Goal: Information Seeking & Learning: Learn about a topic

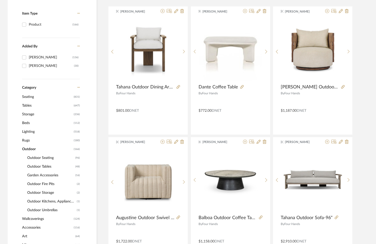
scroll to position [122, 0]
click at [32, 115] on span "Storage" at bounding box center [47, 114] width 50 height 9
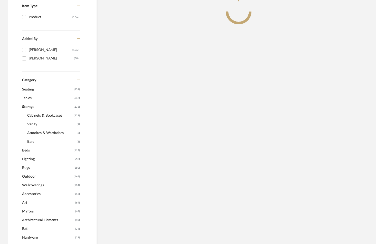
scroll to position [115, 0]
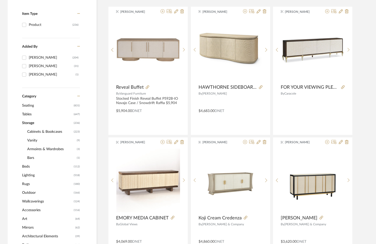
click at [46, 132] on span "Cabinets & Bookcases" at bounding box center [49, 132] width 45 height 9
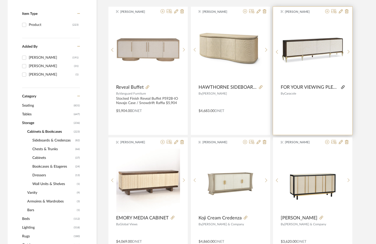
click at [343, 88] on icon at bounding box center [343, 87] width 4 height 4
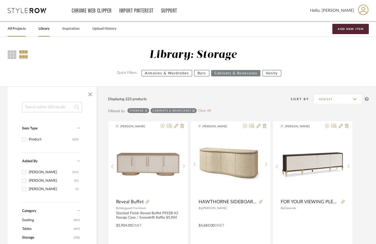
click at [17, 29] on link "All Projects" at bounding box center [17, 28] width 18 height 7
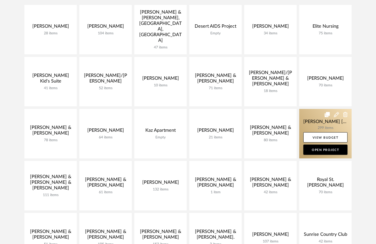
scroll to position [147, 0]
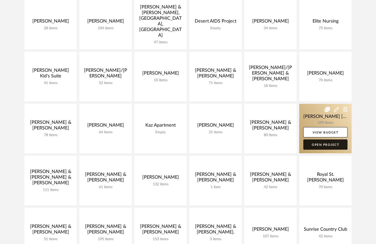
click at [327, 140] on link "Open Project" at bounding box center [325, 145] width 44 height 10
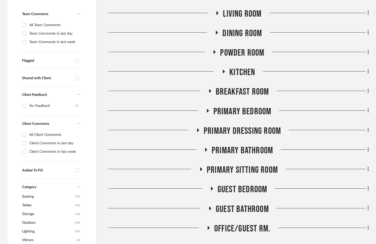
scroll to position [158, 0]
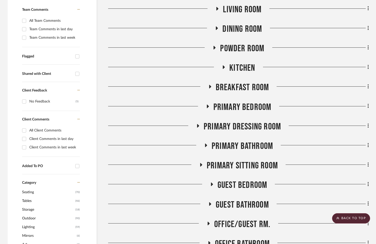
click at [207, 105] on icon at bounding box center [208, 107] width 2 height 4
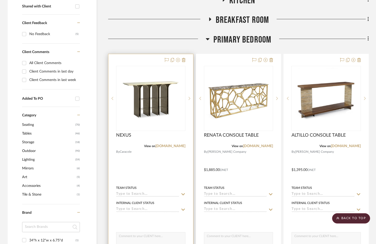
scroll to position [226, 0]
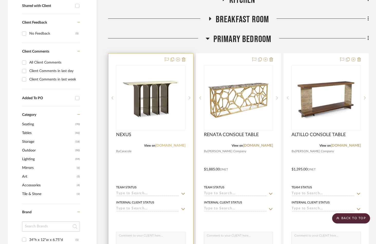
click at [176, 144] on link "[DOMAIN_NAME]" at bounding box center [170, 146] width 30 height 4
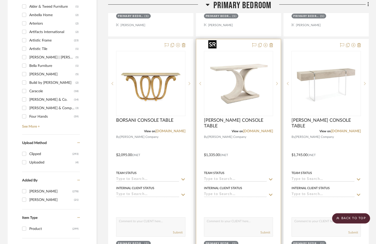
scroll to position [473, 0]
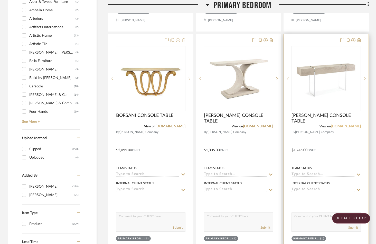
click at [350, 125] on link "[DOMAIN_NAME]" at bounding box center [346, 127] width 30 height 4
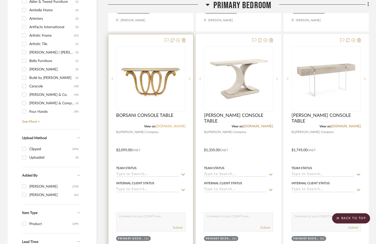
click at [169, 125] on link "[DOMAIN_NAME]" at bounding box center [170, 127] width 30 height 4
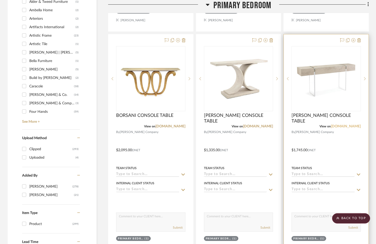
click at [350, 125] on link "[DOMAIN_NAME]" at bounding box center [346, 127] width 30 height 4
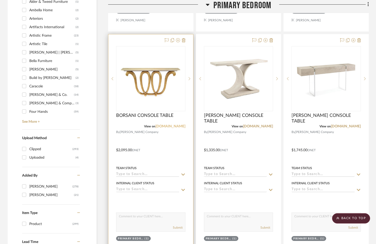
click at [168, 125] on link "[DOMAIN_NAME]" at bounding box center [170, 127] width 30 height 4
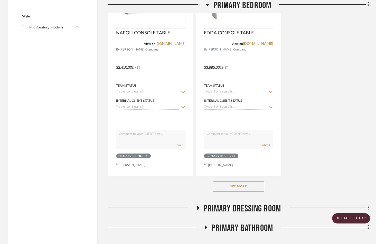
scroll to position [794, 0]
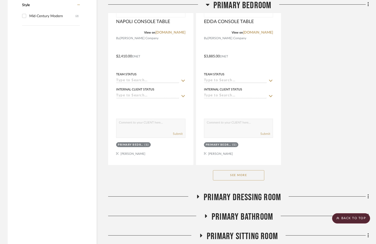
click at [243, 170] on button "See More" at bounding box center [238, 175] width 51 height 10
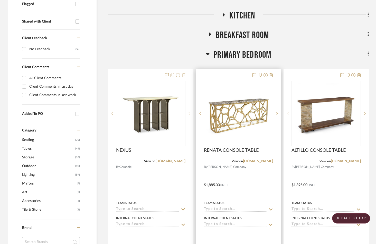
scroll to position [210, 0]
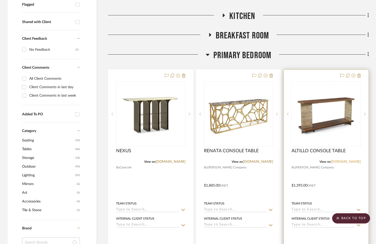
click at [350, 160] on link "[DOMAIN_NAME]" at bounding box center [346, 162] width 30 height 4
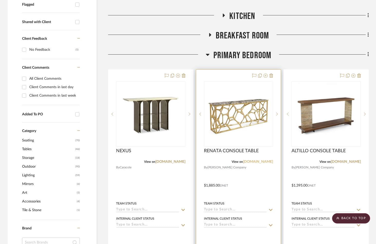
click at [259, 160] on link "[DOMAIN_NAME]" at bounding box center [258, 162] width 30 height 4
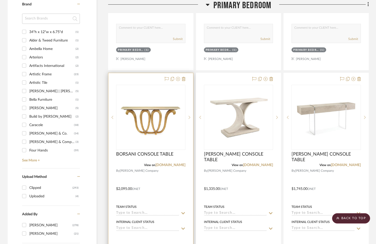
scroll to position [434, 0]
click at [171, 163] on link "[DOMAIN_NAME]" at bounding box center [170, 165] width 30 height 4
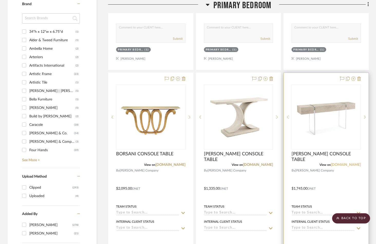
click at [348, 163] on link "[DOMAIN_NAME]" at bounding box center [346, 165] width 30 height 4
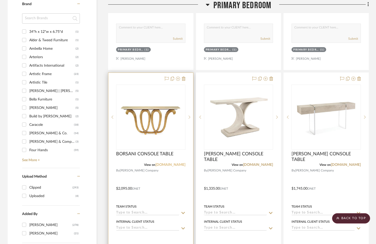
click at [175, 163] on link "[DOMAIN_NAME]" at bounding box center [170, 165] width 30 height 4
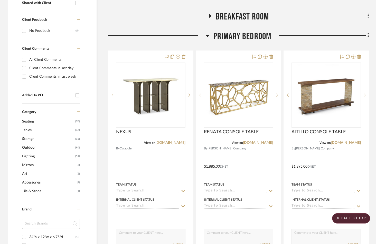
scroll to position [228, 0]
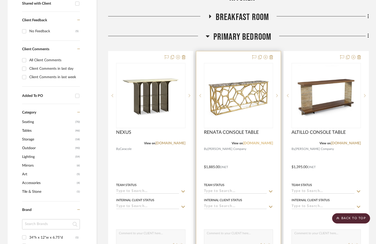
click at [262, 142] on link "[DOMAIN_NAME]" at bounding box center [258, 144] width 30 height 4
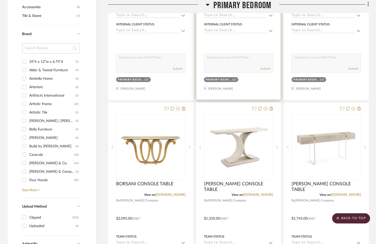
scroll to position [413, 0]
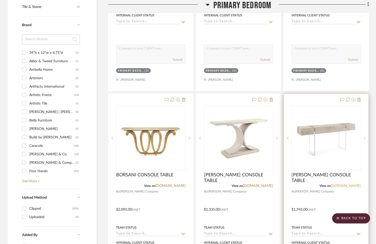
click at [347, 184] on link "[DOMAIN_NAME]" at bounding box center [346, 186] width 30 height 4
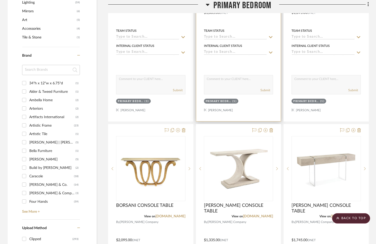
scroll to position [409, 0]
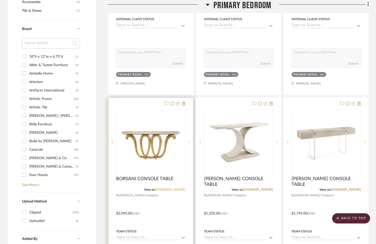
click at [177, 188] on link "[DOMAIN_NAME]" at bounding box center [170, 190] width 30 height 4
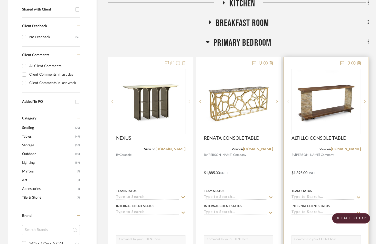
scroll to position [219, 0]
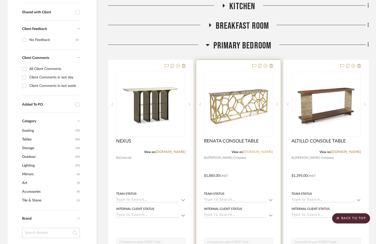
click at [259, 150] on link "[DOMAIN_NAME]" at bounding box center [258, 152] width 30 height 4
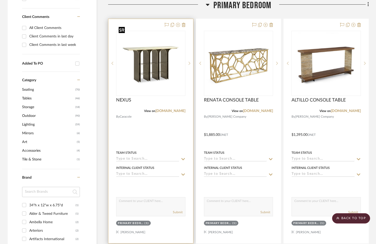
scroll to position [262, 0]
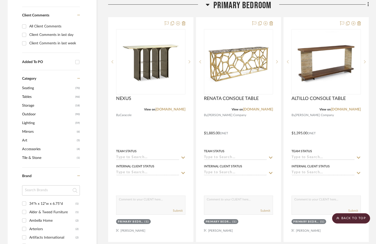
click at [31, 110] on span "Outdoor" at bounding box center [48, 114] width 52 height 9
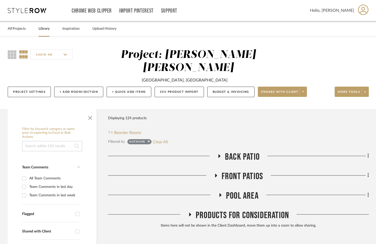
click at [45, 28] on link "Library" at bounding box center [44, 28] width 11 height 7
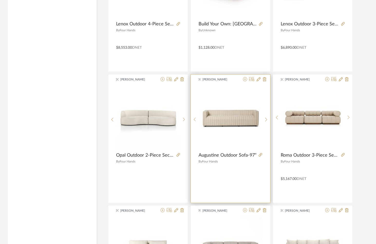
scroll to position [956, 0]
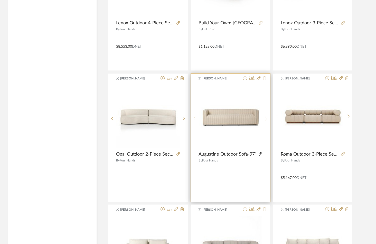
click at [261, 152] on icon at bounding box center [260, 154] width 4 height 4
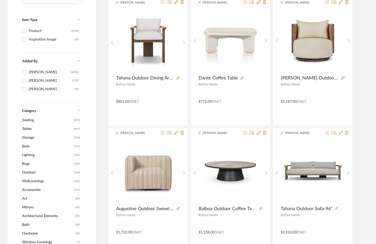
scroll to position [136, 0]
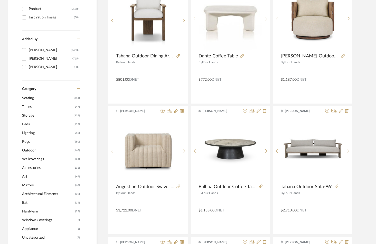
click at [32, 146] on span "Outdoor" at bounding box center [47, 150] width 50 height 9
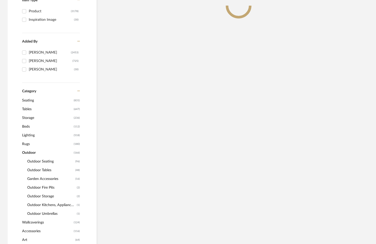
scroll to position [151, 0]
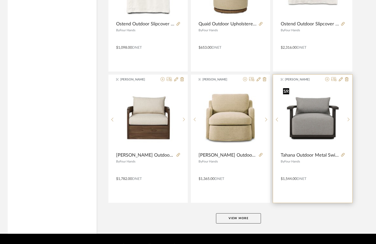
scroll to position [1511, 0]
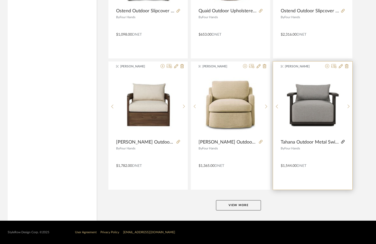
click at [344, 142] on icon at bounding box center [343, 142] width 4 height 4
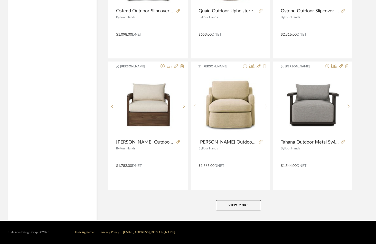
click at [240, 206] on button "View More" at bounding box center [238, 205] width 45 height 10
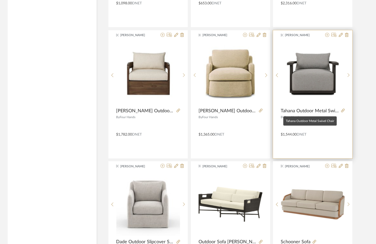
scroll to position [1542, 0]
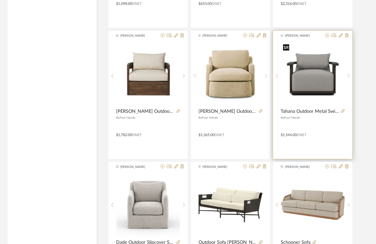
click at [311, 85] on img "0" at bounding box center [313, 74] width 64 height 64
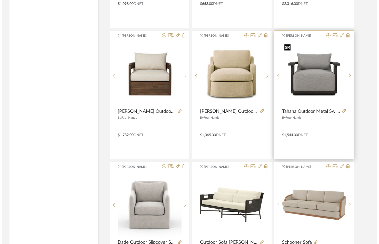
scroll to position [0, 0]
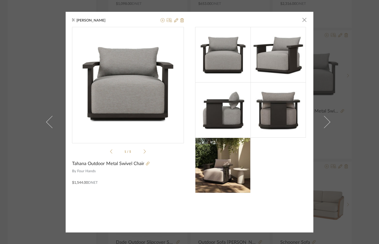
click at [276, 57] on img at bounding box center [278, 54] width 55 height 55
click at [144, 152] on icon at bounding box center [145, 151] width 2 height 5
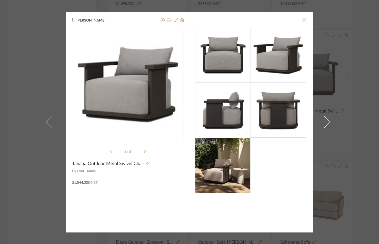
click at [304, 21] on span "button" at bounding box center [305, 20] width 10 height 10
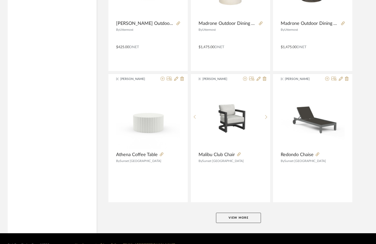
scroll to position [3087, 0]
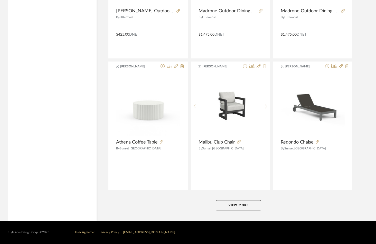
click at [245, 206] on button "View More" at bounding box center [238, 205] width 45 height 10
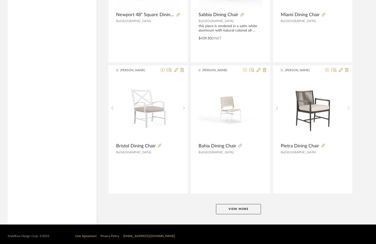
scroll to position [4663, 0]
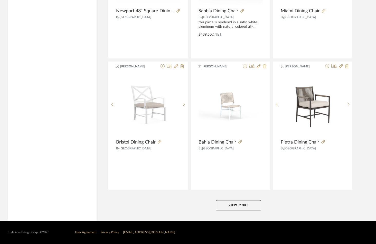
click at [238, 205] on button "View More" at bounding box center [238, 205] width 45 height 10
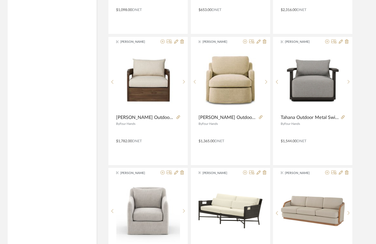
scroll to position [1535, 0]
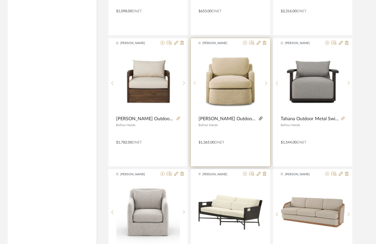
click at [260, 118] on icon at bounding box center [261, 119] width 4 height 4
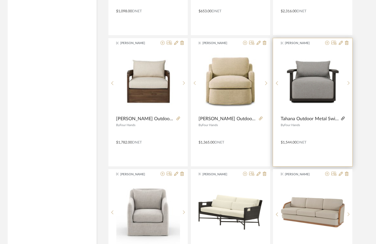
click at [343, 118] on icon at bounding box center [343, 119] width 4 height 4
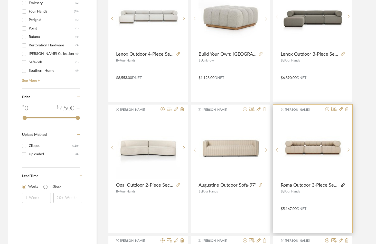
scroll to position [550, 0]
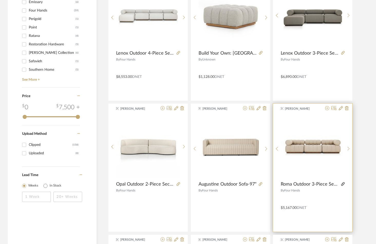
click at [343, 185] on icon at bounding box center [343, 185] width 4 height 4
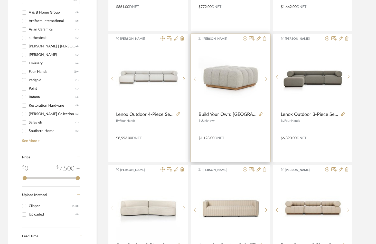
scroll to position [509, 0]
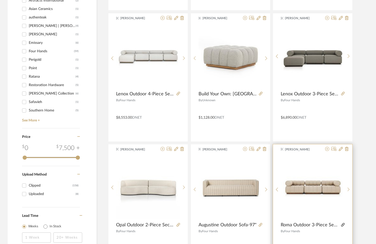
click at [343, 226] on icon at bounding box center [343, 225] width 4 height 4
